Goal: Task Accomplishment & Management: Manage account settings

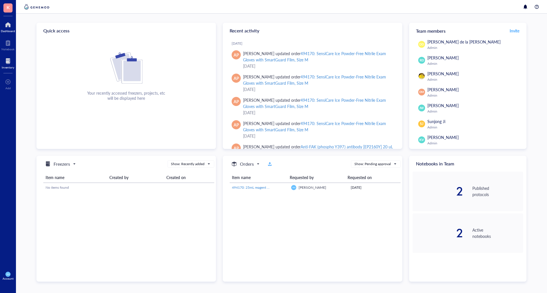
click at [9, 63] on div at bounding box center [8, 61] width 13 height 9
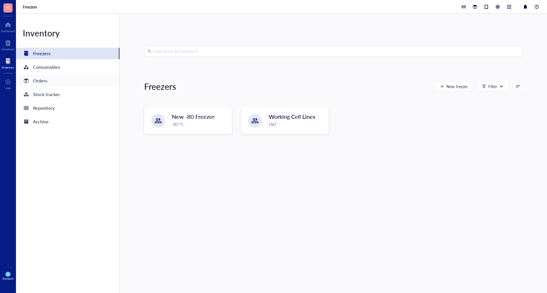
click at [44, 76] on div "Orders" at bounding box center [67, 80] width 103 height 11
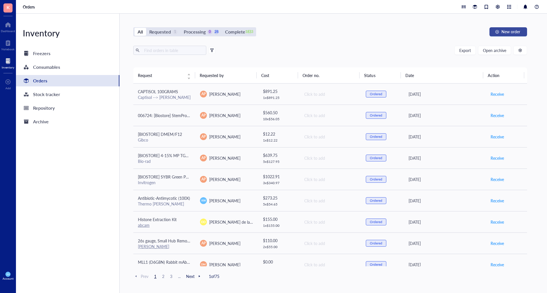
click at [511, 31] on span "New order" at bounding box center [510, 31] width 19 height 5
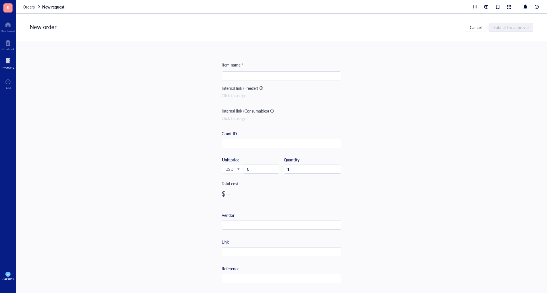
click at [249, 76] on input "search" at bounding box center [281, 76] width 113 height 9
type input "25 mL individually wrapped resevoirs"
click at [230, 254] on input "text" at bounding box center [281, 252] width 119 height 9
paste input "https://www.fishersci.com/shop/products/polystyrene-sterile-reagent-reservoir-3…"
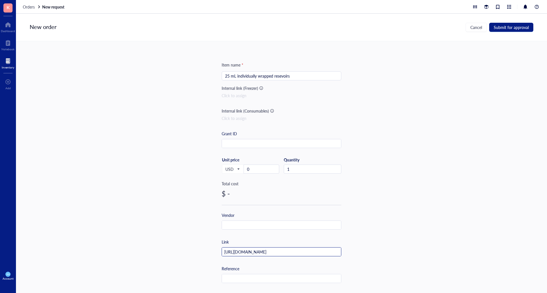
type input "https://www.fishersci.com/shop/products/polystyrene-sterile-reagent-reservoir-3…"
click at [416, 146] on div "Item name * 25 mL individually wrapped resevoirs Internal link (Freezer) Click …" at bounding box center [281, 167] width 531 height 252
click at [222, 77] on div "25 mL individually wrapped resevoirs" at bounding box center [281, 75] width 120 height 9
click at [223, 76] on div "25 mL individually wrapped resevoirs" at bounding box center [281, 75] width 120 height 9
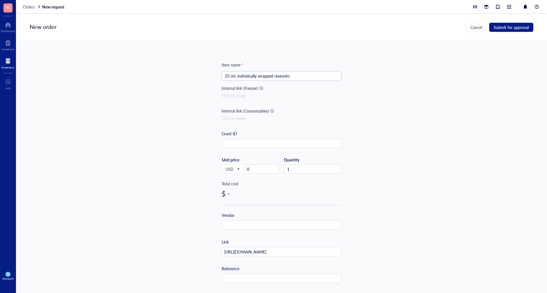
click at [226, 78] on input "25 mL individually wrapped resevoirs" at bounding box center [281, 76] width 113 height 9
paste input "03-449-258"
type input "[[PHONE_NUMBER]] 25 mL individually wrapped resevoirs"
click at [250, 171] on input "0" at bounding box center [261, 169] width 35 height 9
type input "259.6"
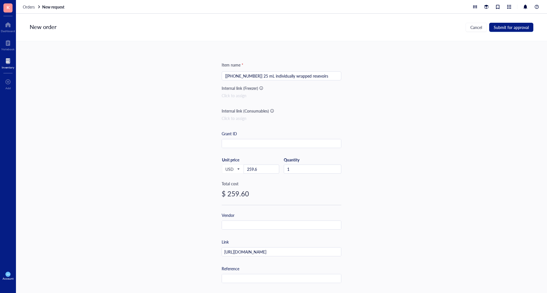
drag, startPoint x: 437, startPoint y: 146, endPoint x: 426, endPoint y: 107, distance: 40.0
click at [437, 145] on div "Item name * [03-449-258] 25 mL individually wrapped resevoirs Internal link (Fr…" at bounding box center [281, 167] width 531 height 252
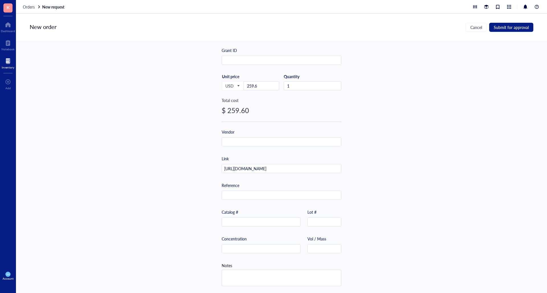
scroll to position [86, 0]
click at [247, 138] on input "text" at bounding box center [281, 142] width 119 height 9
type input "[PERSON_NAME] Scientific"
click at [234, 218] on input "text" at bounding box center [261, 222] width 78 height 9
paste input "03-449-258"
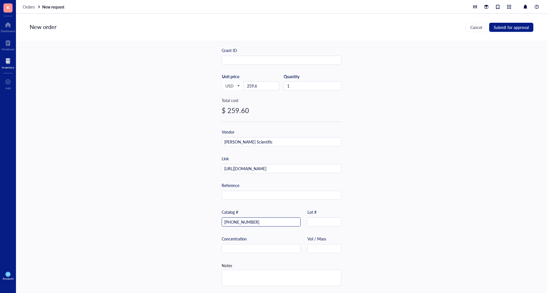
type input "03-449-258"
click at [439, 215] on div "Item name * [03-449-258] 25 mL individually wrapped resevoirs Internal link (Fr…" at bounding box center [281, 167] width 531 height 252
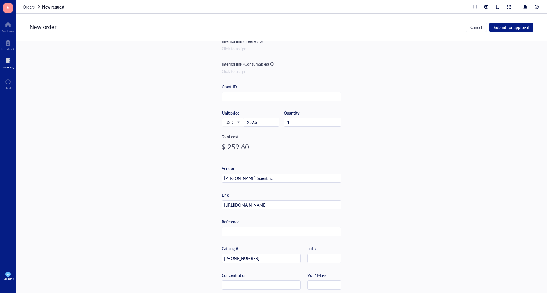
scroll to position [0, 0]
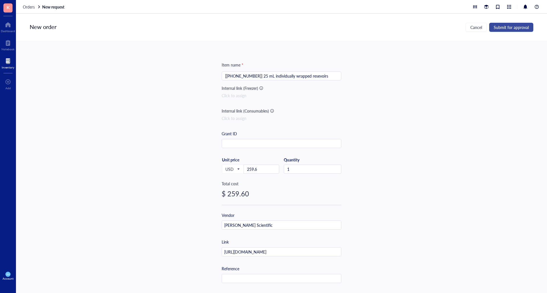
click at [506, 25] on span "Submit for approval" at bounding box center [510, 27] width 35 height 5
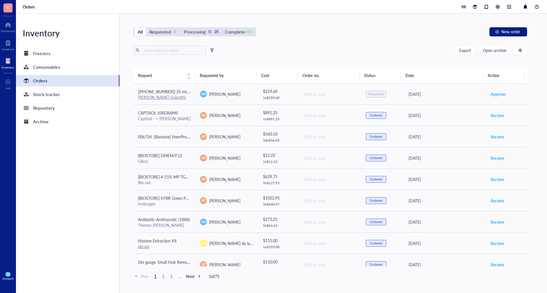
click at [323, 37] on div "All Requested 2 Processing 0 28 Complete 1833 New order Export Open archive Req…" at bounding box center [330, 154] width 421 height 280
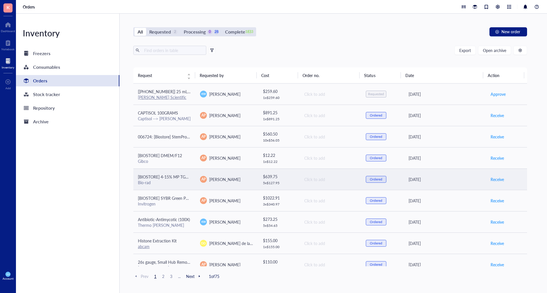
click at [175, 181] on div "Bio-rad" at bounding box center [164, 182] width 53 height 5
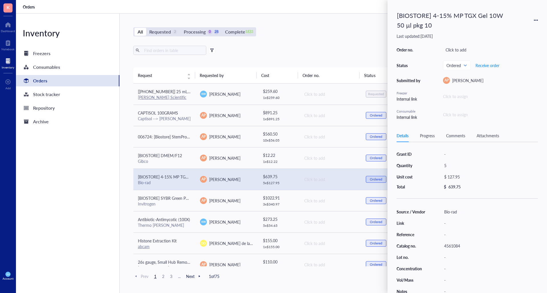
click at [337, 22] on div "All Requested 2 Processing 0 28 Complete 1833 New order Export Open archive Req…" at bounding box center [330, 154] width 421 height 280
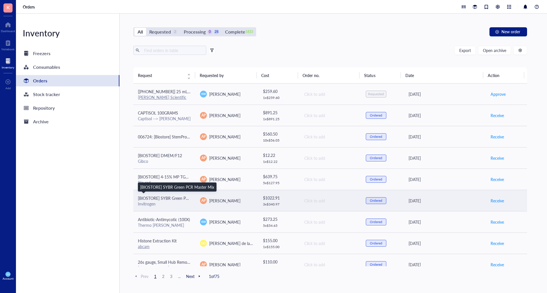
click at [170, 201] on span "[BIOSTORE] SYBR Green PCR Master Mix" at bounding box center [175, 199] width 74 height 6
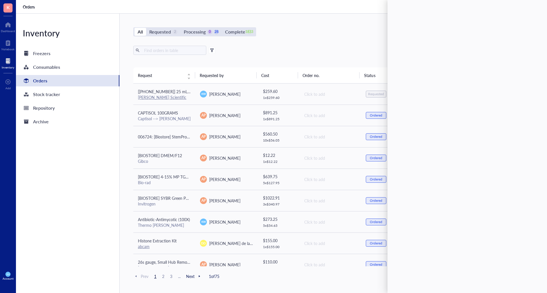
click at [302, 35] on div "All Requested 2 Processing 0 28 Complete 1833 New order" at bounding box center [329, 31] width 393 height 9
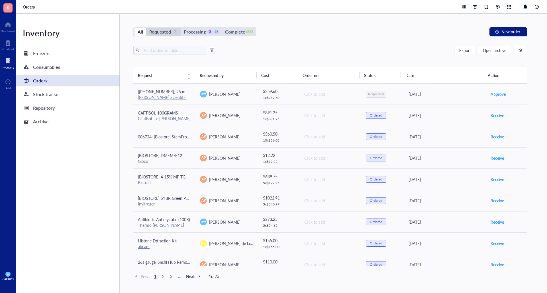
click at [161, 30] on div "Requested" at bounding box center [160, 32] width 22 height 8
click at [146, 28] on input "Requested 2" at bounding box center [146, 28] width 0 height 0
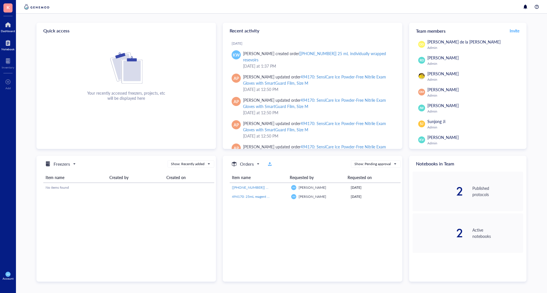
click at [6, 41] on div at bounding box center [7, 42] width 13 height 9
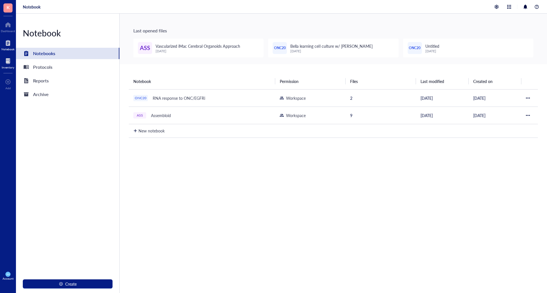
click at [7, 61] on div at bounding box center [8, 61] width 13 height 9
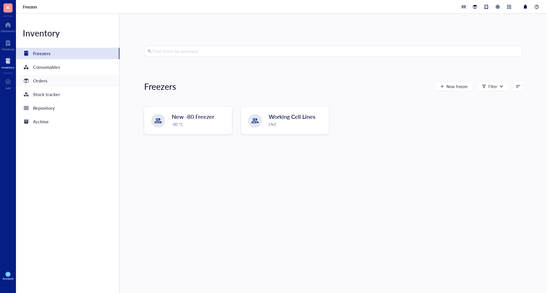
click at [40, 80] on div "Orders" at bounding box center [40, 81] width 14 height 8
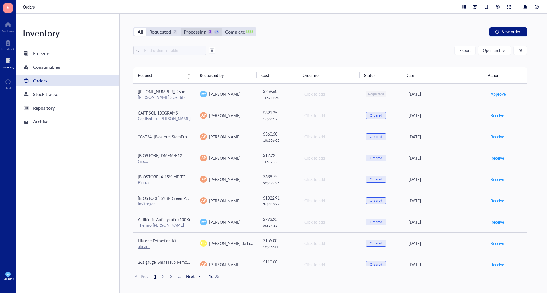
click at [196, 32] on div "Processing" at bounding box center [195, 32] width 22 height 8
click at [180, 28] on input "Processing 0 28" at bounding box center [180, 28] width 0 height 0
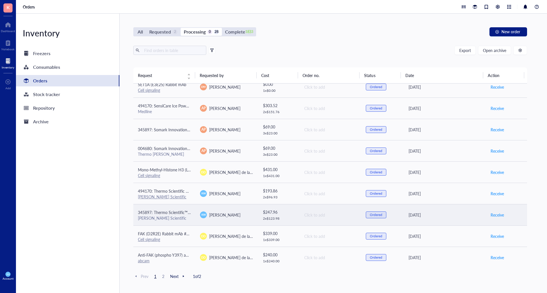
scroll to position [351, 0]
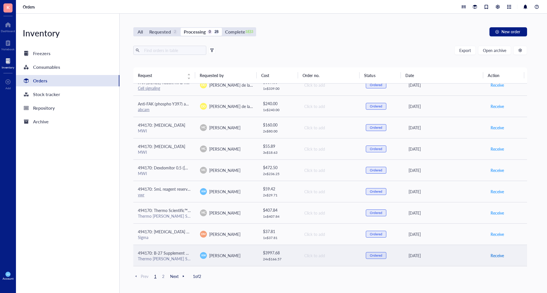
click at [494, 259] on span "Receive" at bounding box center [496, 256] width 13 height 6
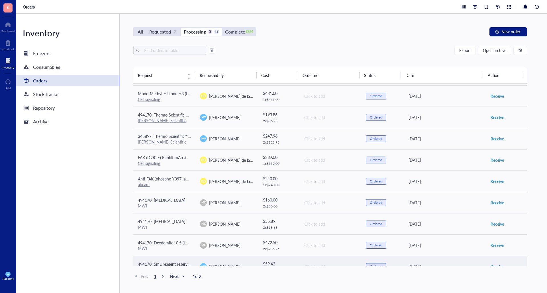
scroll to position [265, 0]
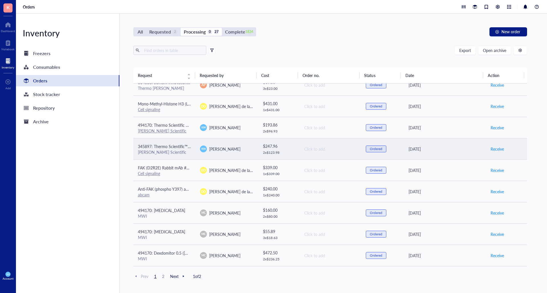
click at [164, 148] on span "345897: Thermo Scientific™ BioLite™ Cell Culture Treated Flasks (25cm2) T25" at bounding box center [206, 147] width 137 height 6
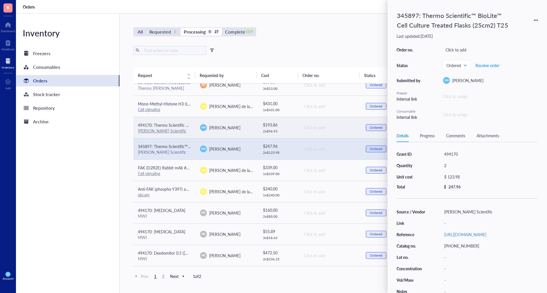
click at [169, 128] on div "494170: Thermo Scientific BioLite Cell Culture Treated Flasks (T75)" at bounding box center [164, 125] width 53 height 6
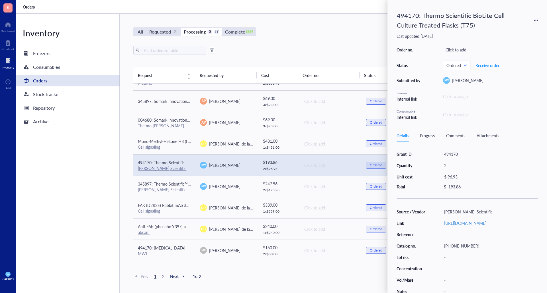
scroll to position [351, 0]
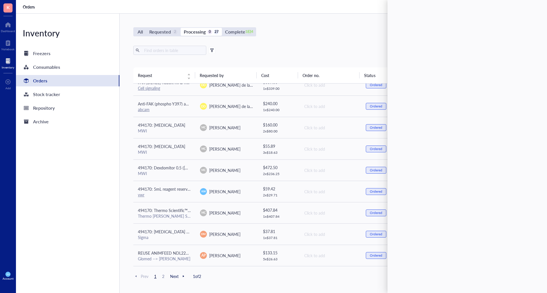
drag, startPoint x: 49, startPoint y: 219, endPoint x: 52, endPoint y: 220, distance: 3.5
click at [50, 219] on div "Inventory Freezers Consumables Orders Stock tracker Repository Archive" at bounding box center [68, 154] width 104 height 280
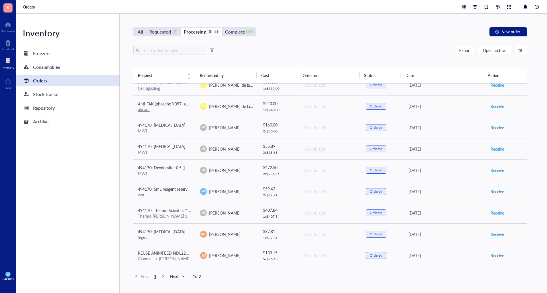
click at [234, 36] on div "All Requested 2 Processing 0 27 Complete 1834" at bounding box center [194, 31] width 123 height 9
click at [229, 32] on div "Complete" at bounding box center [235, 32] width 20 height 8
click at [222, 28] on input "Complete 1834" at bounding box center [222, 28] width 0 height 0
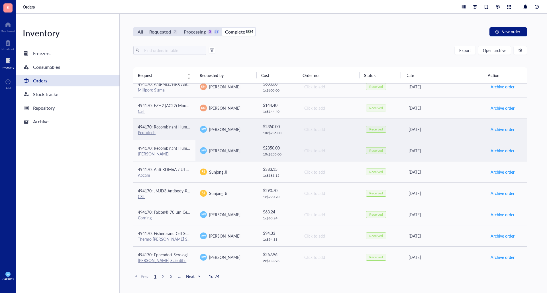
scroll to position [171, 0]
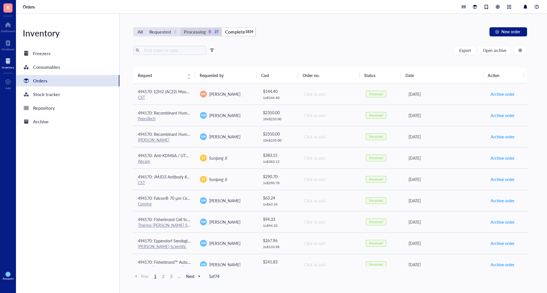
click at [197, 32] on div "Processing" at bounding box center [195, 32] width 22 height 8
click at [180, 28] on input "Processing 0 27" at bounding box center [180, 28] width 0 height 0
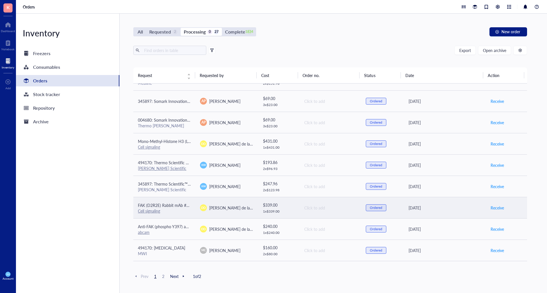
scroll to position [351, 0]
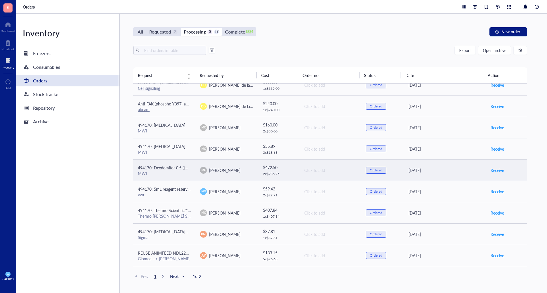
click at [163, 168] on span "494170: Dexdomitor 0.5 ([MEDICAL_DATA]) Sterile Injectable Solution, 10mL" at bounding box center [206, 168] width 136 height 6
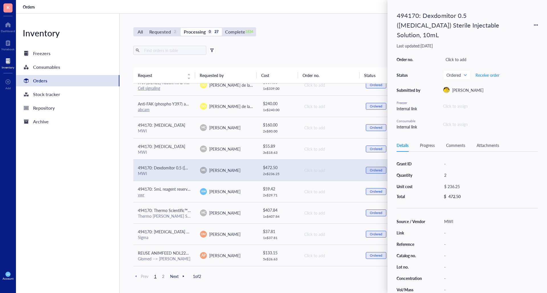
click at [82, 176] on div "Inventory Freezers Consumables Orders Stock tracker Repository Archive" at bounding box center [68, 154] width 104 height 280
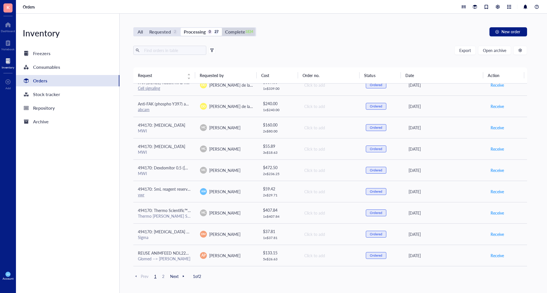
click at [237, 30] on div "Complete" at bounding box center [235, 32] width 20 height 8
click at [222, 28] on input "Complete 1834" at bounding box center [222, 28] width 0 height 0
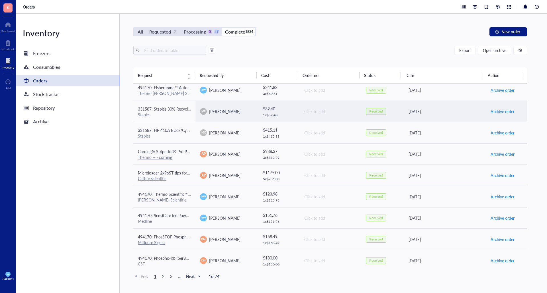
scroll to position [351, 0]
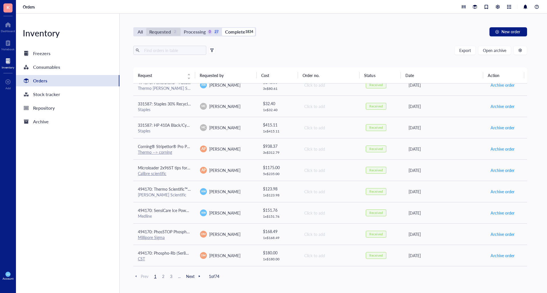
click at [152, 30] on div "Requested" at bounding box center [160, 32] width 22 height 8
click at [146, 28] on input "Requested 2" at bounding box center [146, 28] width 0 height 0
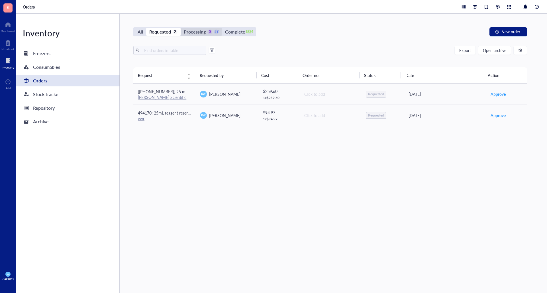
click at [194, 28] on div "Processing" at bounding box center [195, 32] width 22 height 8
click at [180, 28] on input "Processing 0 27" at bounding box center [180, 28] width 0 height 0
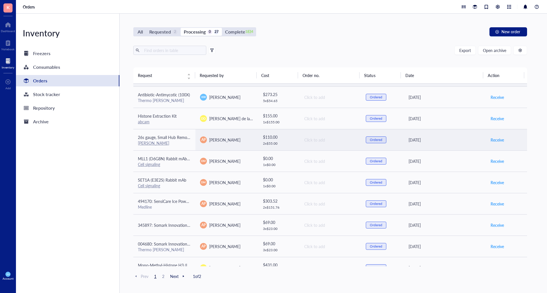
scroll to position [114, 0]
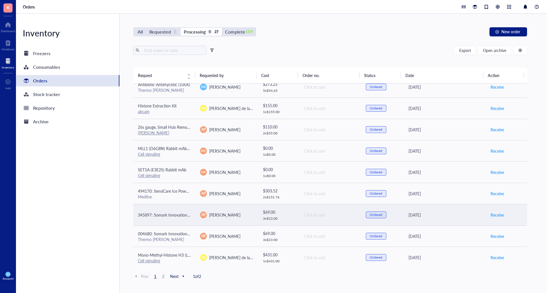
click at [180, 216] on span "345897: Somark Innovations Inc NEEDLE YELLOW IRRADIATED" at bounding box center [195, 215] width 115 height 6
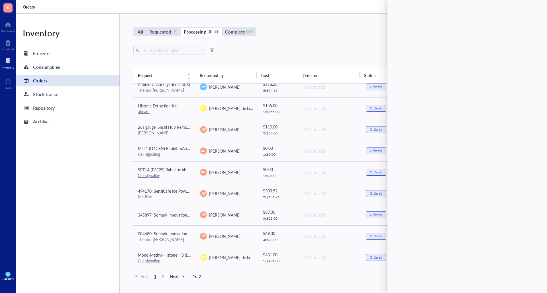
click at [112, 212] on div "Inventory Freezers Consumables Orders Stock tracker Repository Archive" at bounding box center [68, 154] width 104 height 280
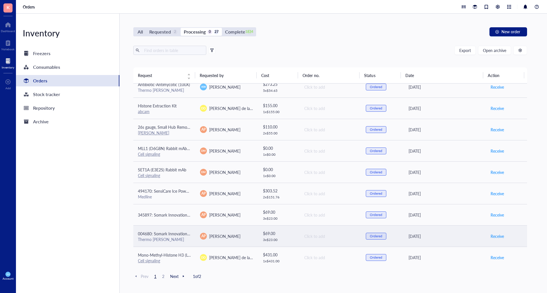
click at [181, 229] on td "004680: Somark Innovations Inc NEEDLE GREEN IRRADIATED Thermo [PERSON_NAME]" at bounding box center [164, 236] width 62 height 21
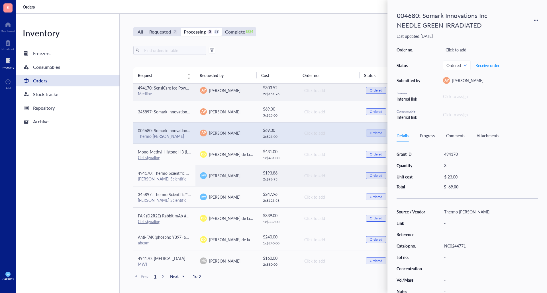
scroll to position [228, 0]
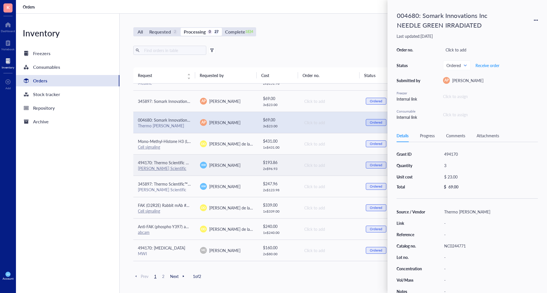
click at [187, 166] on div "[PERSON_NAME] Scientific" at bounding box center [164, 168] width 53 height 5
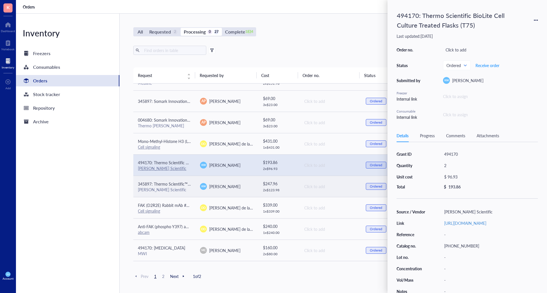
click at [186, 191] on div "[PERSON_NAME] Scientific" at bounding box center [164, 189] width 53 height 5
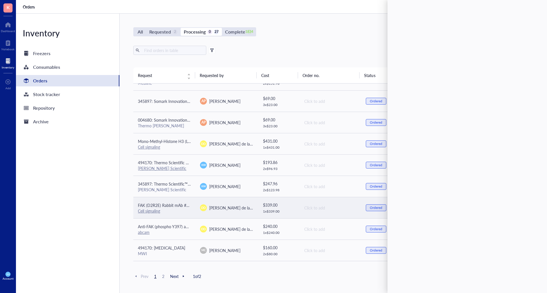
click at [189, 207] on span "FAK (D2R2E) Rabbit mAb #13009" at bounding box center [168, 206] width 60 height 6
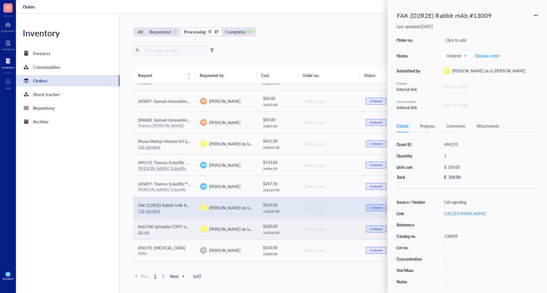
click at [190, 222] on td "Anti-FAK (phospho Y397) antibody [EP2160Y] 20 uL abcam" at bounding box center [164, 229] width 62 height 21
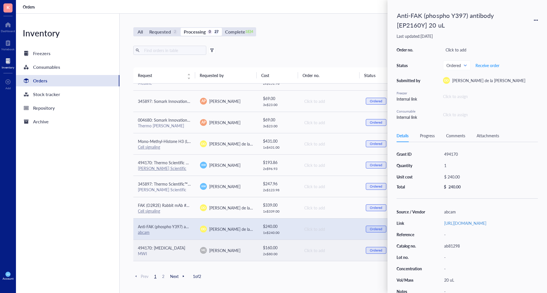
click at [188, 252] on div "MWI" at bounding box center [164, 253] width 53 height 5
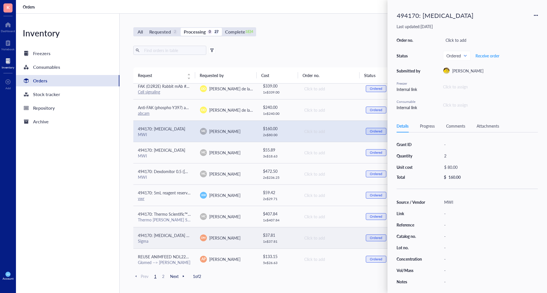
scroll to position [351, 0]
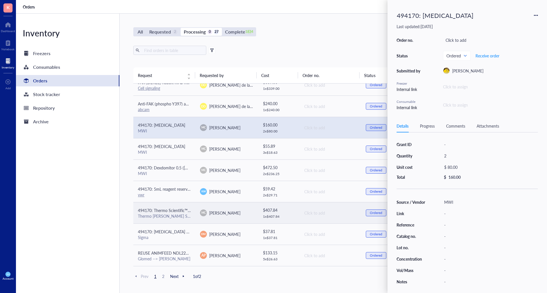
click at [192, 214] on td "494170: Thermo Scientific™ 384 Well Black Plate, Optically Clear Polymer Bottom…" at bounding box center [164, 212] width 62 height 21
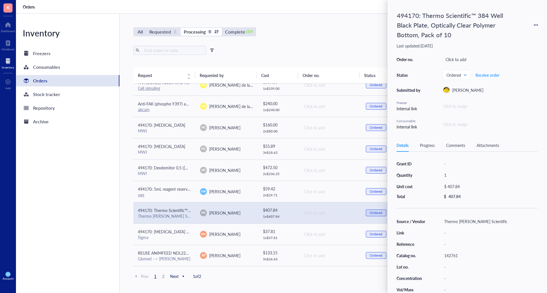
click at [110, 210] on div "Inventory Freezers Consumables Orders Stock tracker Repository Archive" at bounding box center [68, 154] width 104 height 280
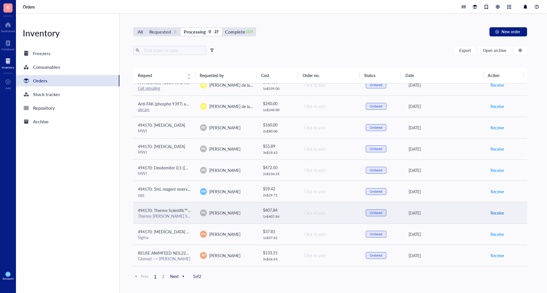
click at [498, 209] on button "Receive" at bounding box center [497, 213] width 14 height 9
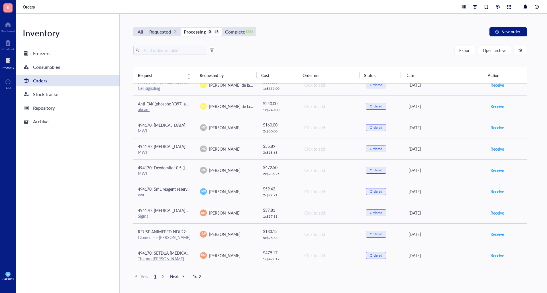
click at [181, 277] on div at bounding box center [183, 276] width 5 height 5
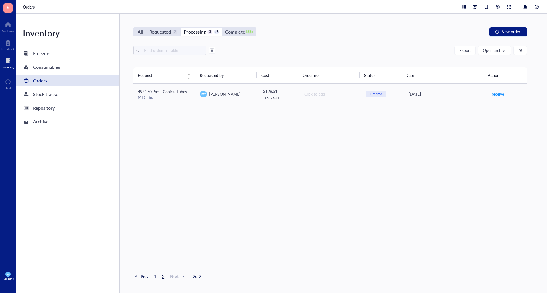
scroll to position [0, 0]
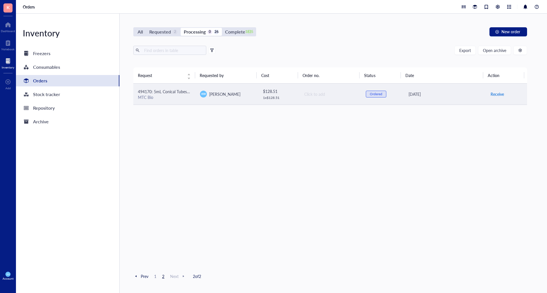
click at [491, 93] on span "Receive" at bounding box center [496, 94] width 13 height 6
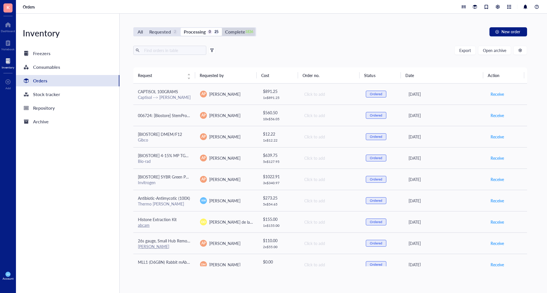
click at [243, 35] on div "Complete" at bounding box center [235, 32] width 20 height 8
click at [222, 28] on input "Complete 1836" at bounding box center [222, 28] width 0 height 0
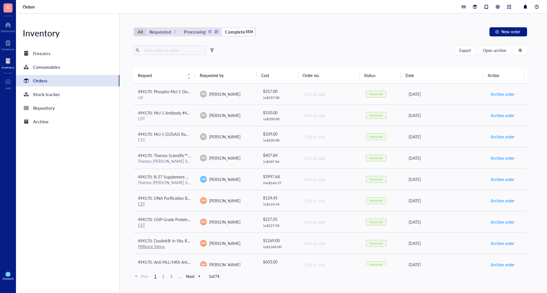
drag, startPoint x: 147, startPoint y: 31, endPoint x: 139, endPoint y: 31, distance: 8.0
click at [144, 31] on div "All Requested 2 Processing 0 25 Complete 1836" at bounding box center [194, 32] width 120 height 8
click at [139, 31] on div "All" at bounding box center [139, 32] width 5 height 8
click at [134, 28] on input "All" at bounding box center [134, 28] width 0 height 0
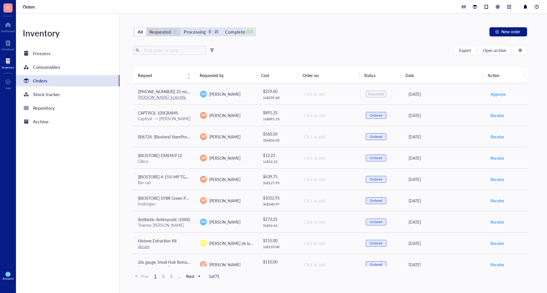
click at [165, 29] on div "Requested" at bounding box center [160, 32] width 22 height 8
click at [146, 28] on input "Requested 2" at bounding box center [146, 28] width 0 height 0
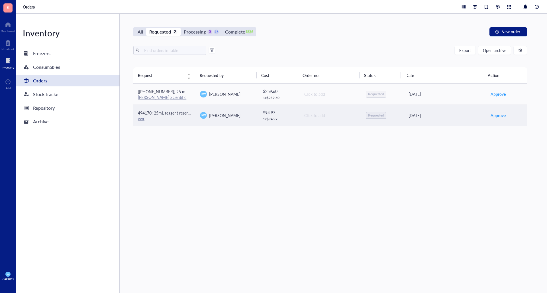
click at [178, 110] on span "494170: 25mL reagent reservoir - individually wrapped, sterile (case of 100)" at bounding box center [204, 113] width 132 height 6
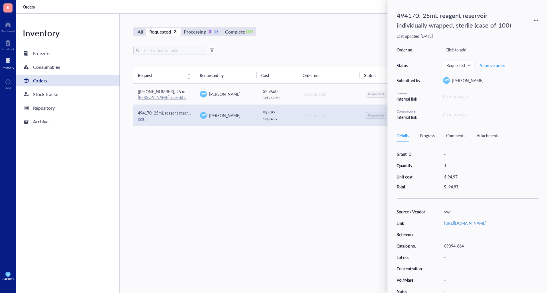
click at [536, 20] on icon at bounding box center [535, 20] width 4 height 4
click at [503, 63] on span "Delete" at bounding box center [515, 65] width 36 height 6
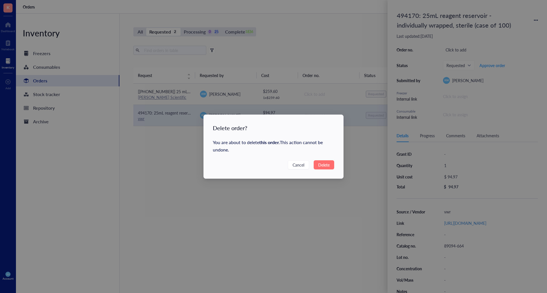
click at [325, 166] on span "Delete" at bounding box center [323, 165] width 11 height 6
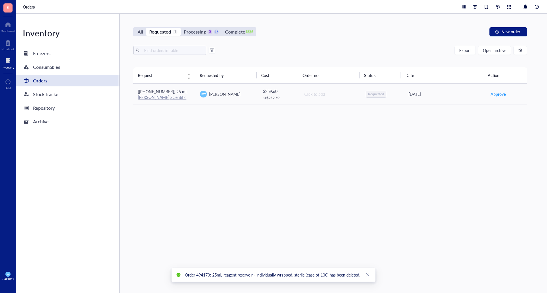
drag, startPoint x: 444, startPoint y: 182, endPoint x: 419, endPoint y: 171, distance: 27.3
click at [445, 182] on div "Request Requested by Cost Order no. Status Date Action [[PHONE_NUMBER]] 25 mL i…" at bounding box center [329, 166] width 393 height 199
click at [11, 30] on div "Dashboard" at bounding box center [8, 30] width 14 height 3
